Goal: Transaction & Acquisition: Purchase product/service

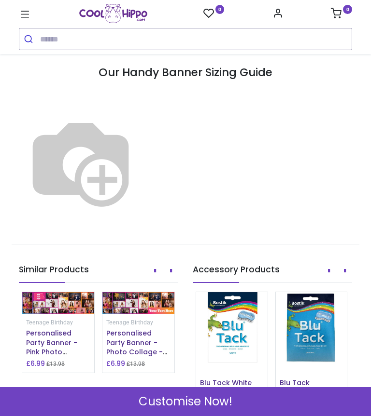
scroll to position [856, 0]
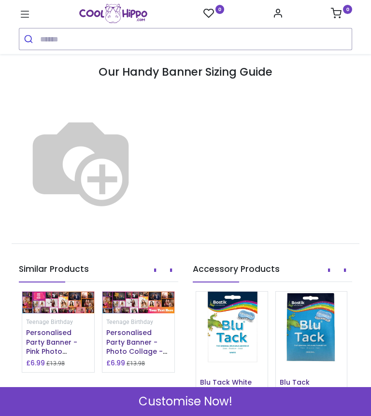
click at [219, 400] on span "Customise Now!" at bounding box center [185, 402] width 94 height 16
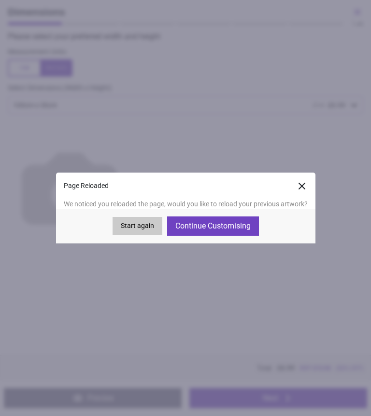
click at [240, 224] on button "Continue Customising" at bounding box center [213, 226] width 92 height 19
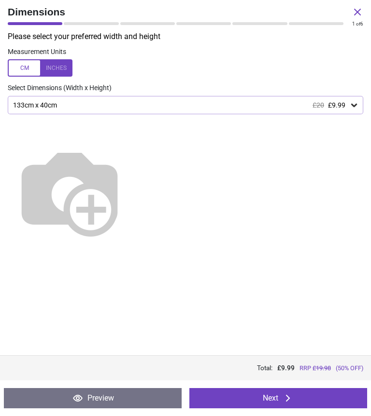
click at [277, 407] on button "Next" at bounding box center [278, 398] width 178 height 20
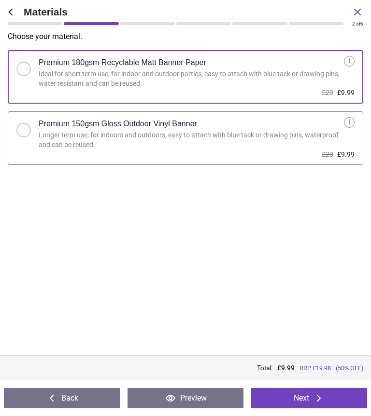
click at [305, 393] on button "Next" at bounding box center [309, 398] width 116 height 20
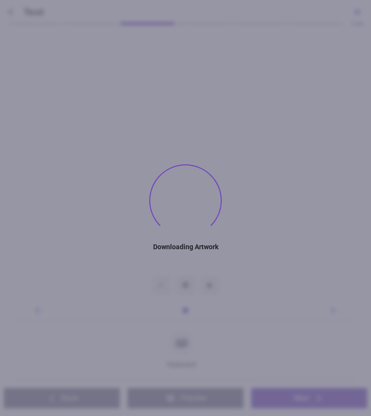
type textarea "**********"
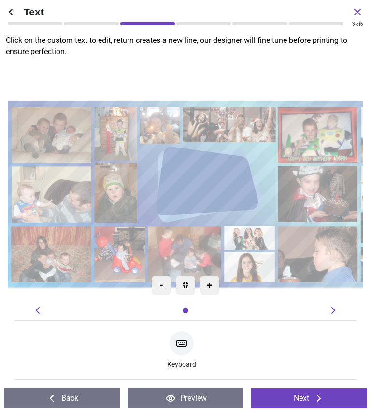
click at [301, 397] on button "Next" at bounding box center [309, 398] width 116 height 20
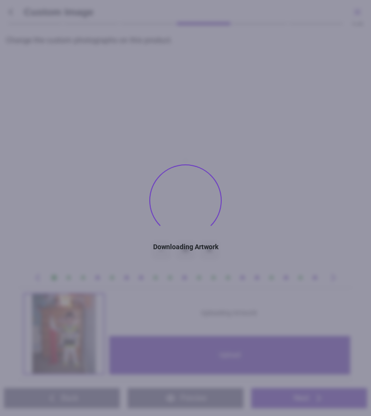
type textarea "**********"
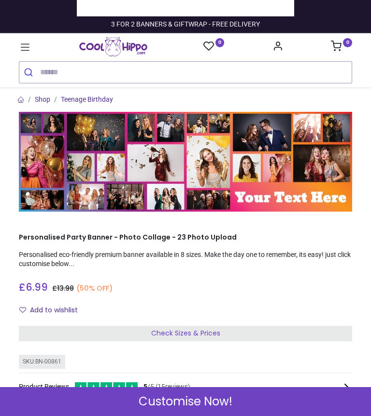
click at [249, 396] on div "Customise Now!" at bounding box center [185, 401] width 371 height 29
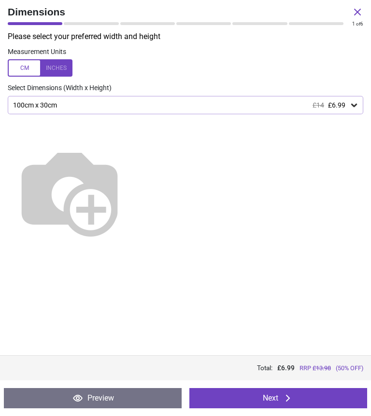
click at [360, 15] on icon at bounding box center [357, 12] width 12 height 12
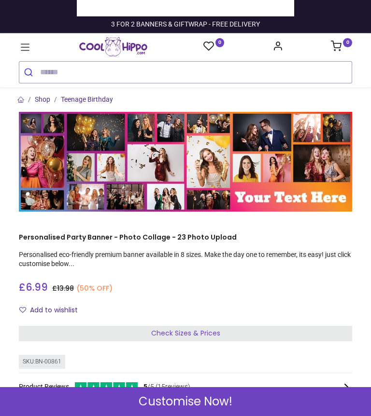
click at [26, 47] on icon at bounding box center [25, 47] width 9 height 7
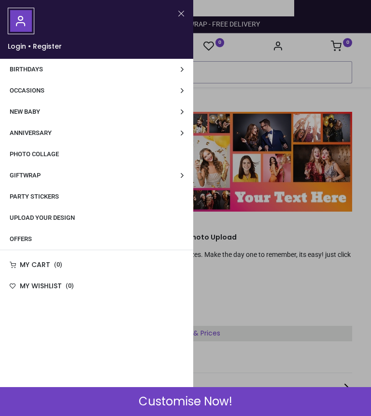
click at [168, 64] on link "Birthdays" at bounding box center [96, 69] width 193 height 21
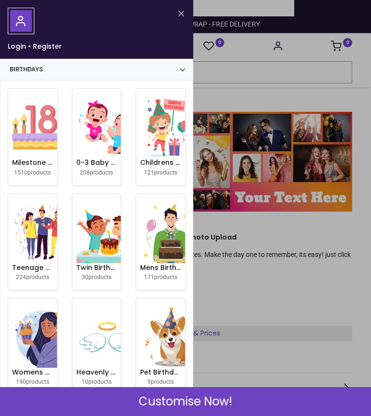
click at [23, 148] on img at bounding box center [43, 128] width 62 height 62
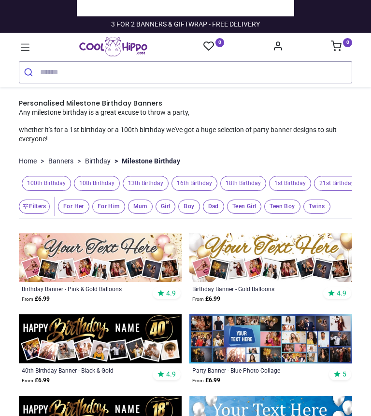
click at [259, 357] on img at bounding box center [270, 339] width 163 height 49
click at [252, 361] on img at bounding box center [270, 339] width 163 height 49
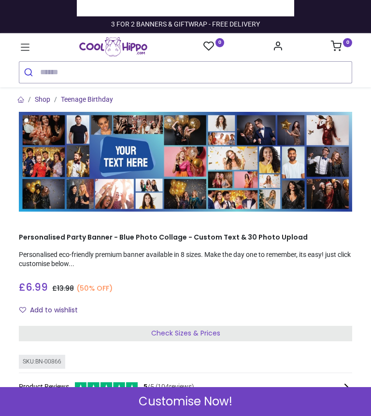
click at [241, 400] on div "Customise Now!" at bounding box center [185, 401] width 371 height 29
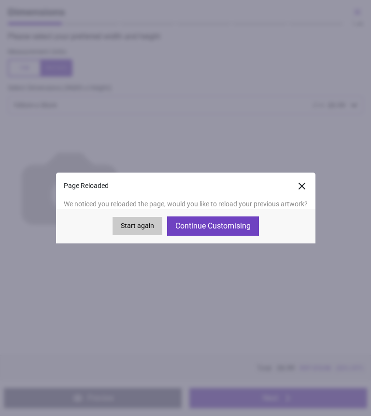
click at [241, 222] on button "Continue Customising" at bounding box center [213, 226] width 92 height 19
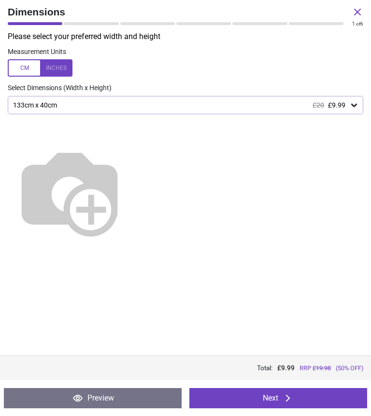
click at [294, 398] on button "Next" at bounding box center [278, 398] width 178 height 20
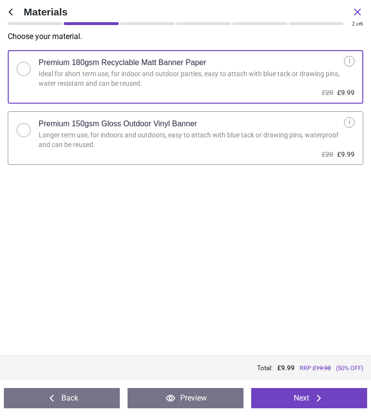
click at [312, 393] on button "Next" at bounding box center [309, 398] width 116 height 20
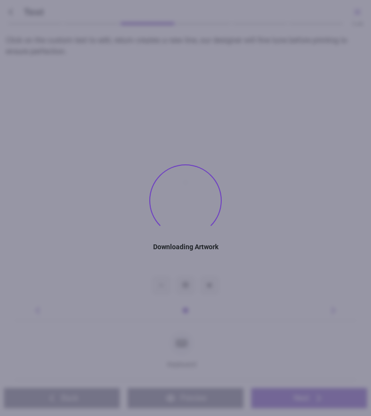
type textarea "**********"
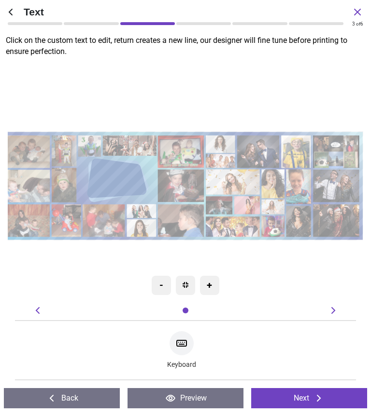
click at [286, 397] on button "Next" at bounding box center [309, 398] width 116 height 20
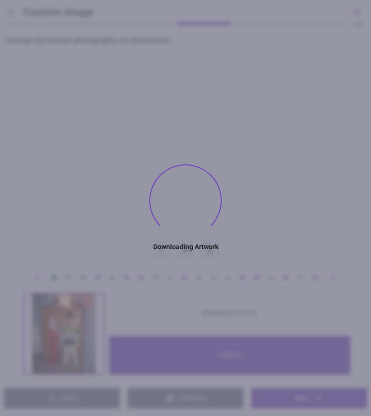
type textarea "**********"
